Goal: Navigation & Orientation: Find specific page/section

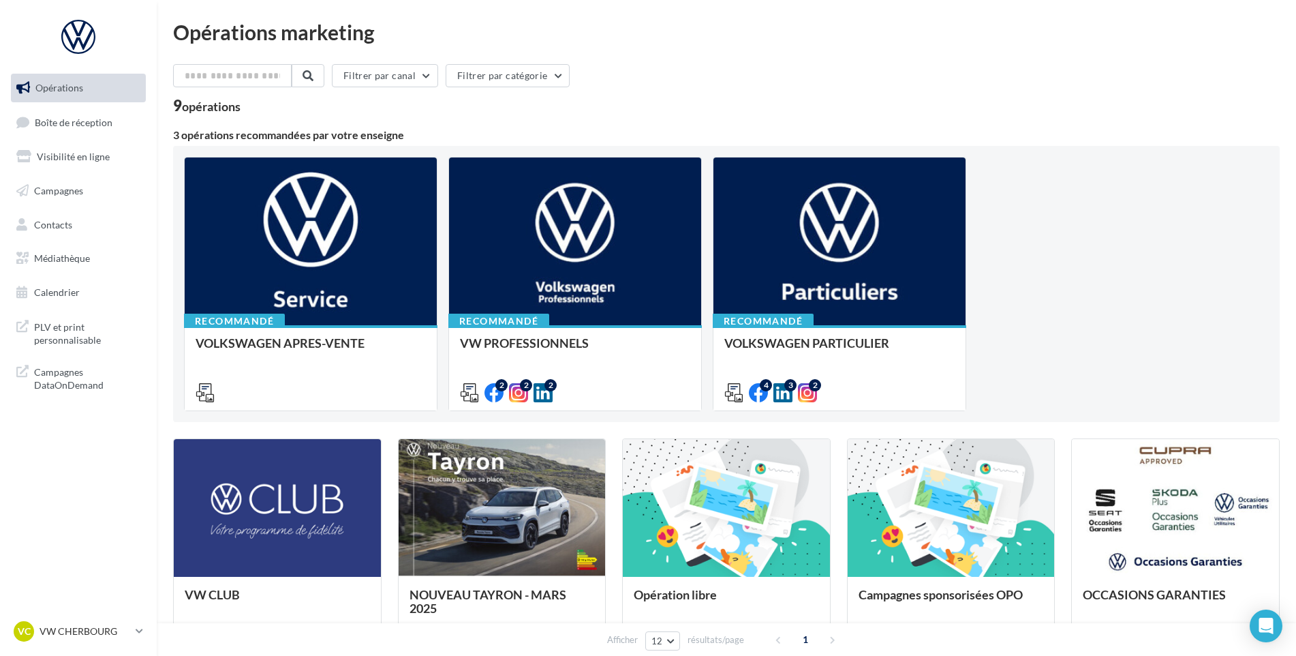
drag, startPoint x: 42, startPoint y: 111, endPoint x: 277, endPoint y: 144, distance: 237.4
click at [41, 111] on link "Boîte de réception" at bounding box center [78, 122] width 140 height 29
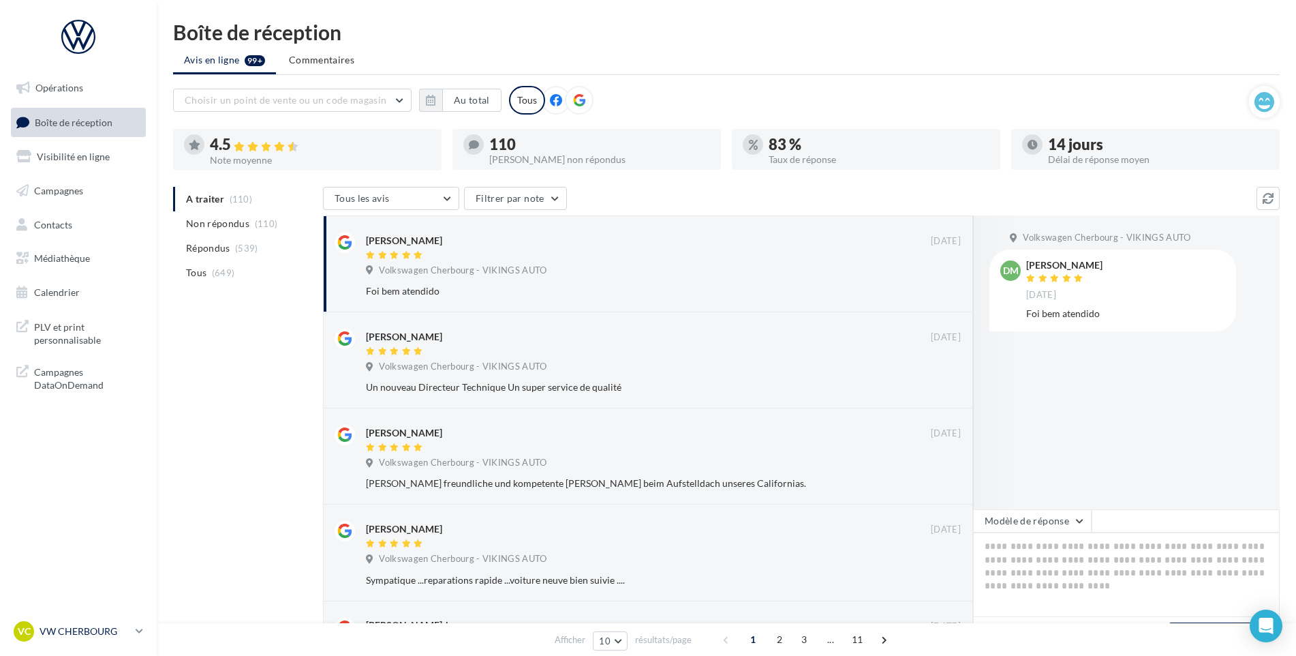
drag, startPoint x: 52, startPoint y: 630, endPoint x: 57, endPoint y: 620, distance: 11.0
click at [54, 630] on p "VW CHERBOURG" at bounding box center [85, 631] width 91 height 14
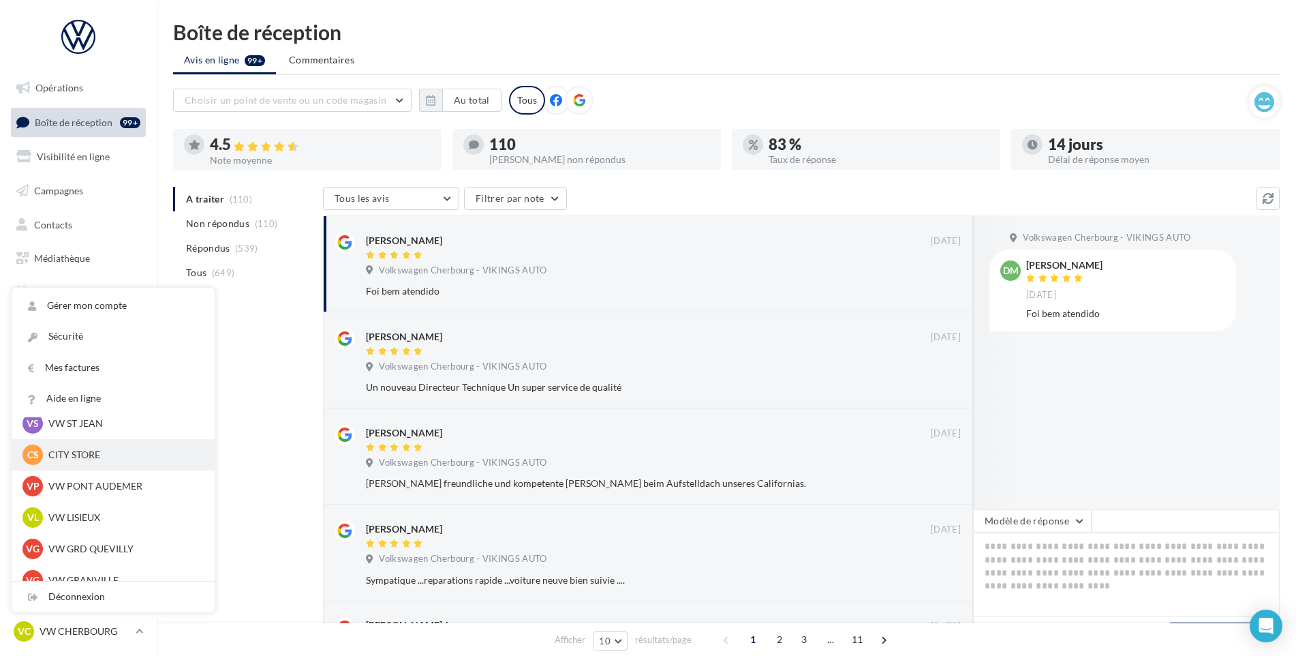
scroll to position [68, 0]
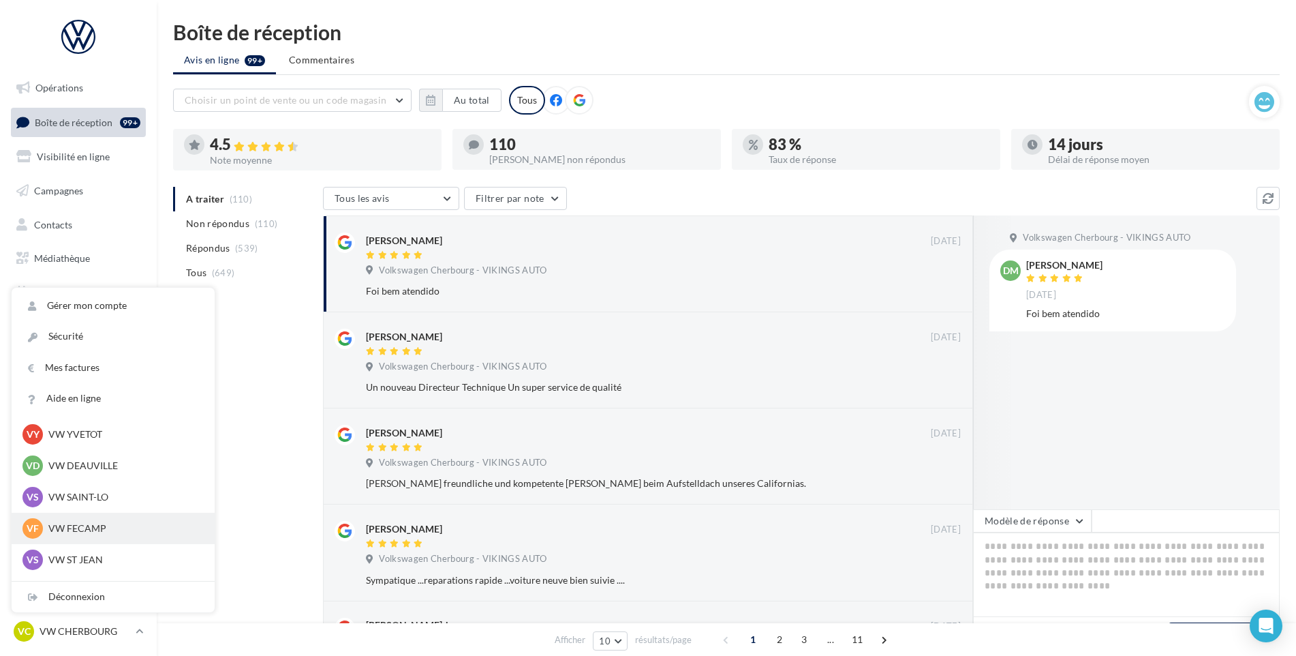
click at [74, 522] on p "VW FECAMP" at bounding box center [123, 528] width 150 height 14
